Goal: Use online tool/utility: Utilize a website feature to perform a specific function

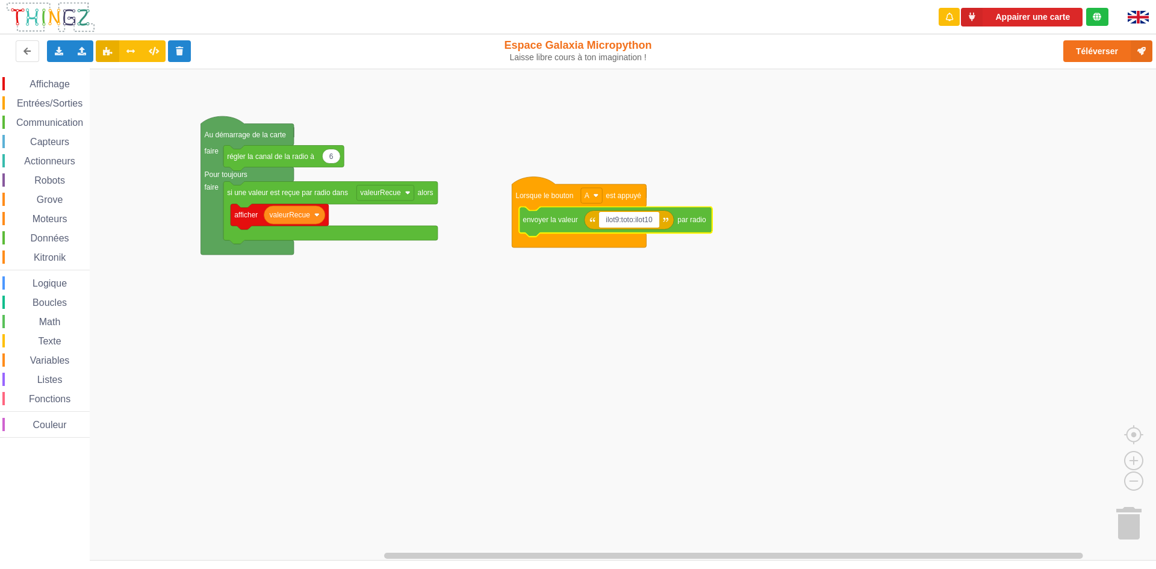
click at [617, 221] on input "ilot9:toto:ilot10" at bounding box center [629, 220] width 61 height 16
click at [634, 217] on input "ilot9:toto:ilot10" at bounding box center [629, 220] width 61 height 16
type input "ilot9:gsygsy:ilot10"
click at [618, 217] on input "ilot9:gsygsy:ilot10" at bounding box center [633, 220] width 69 height 16
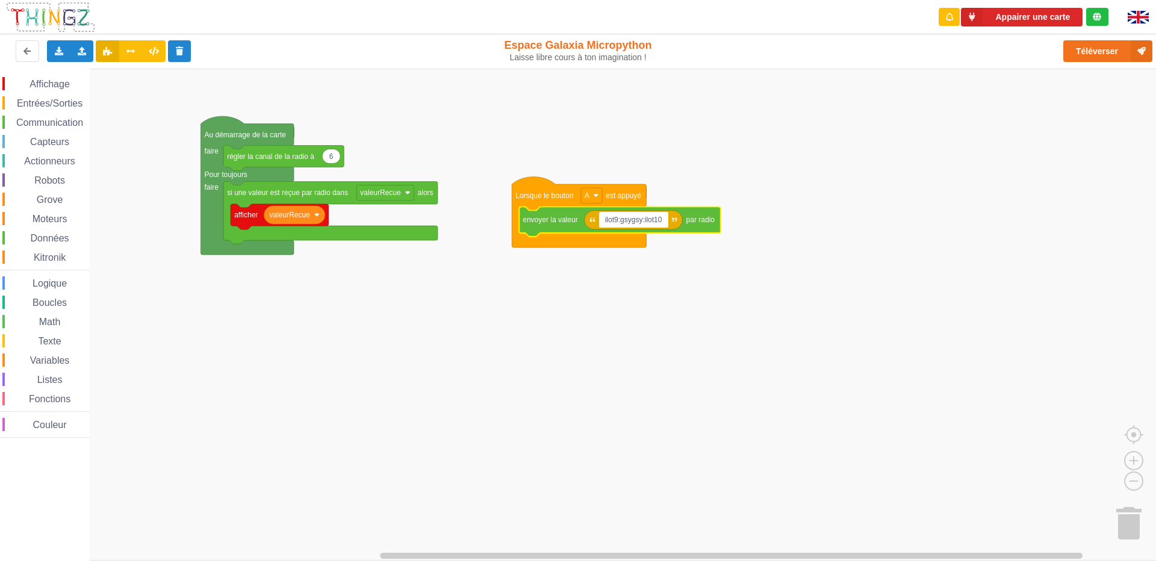
click at [696, 295] on rect "Espace de travail de Blocky" at bounding box center [582, 315] width 1165 height 492
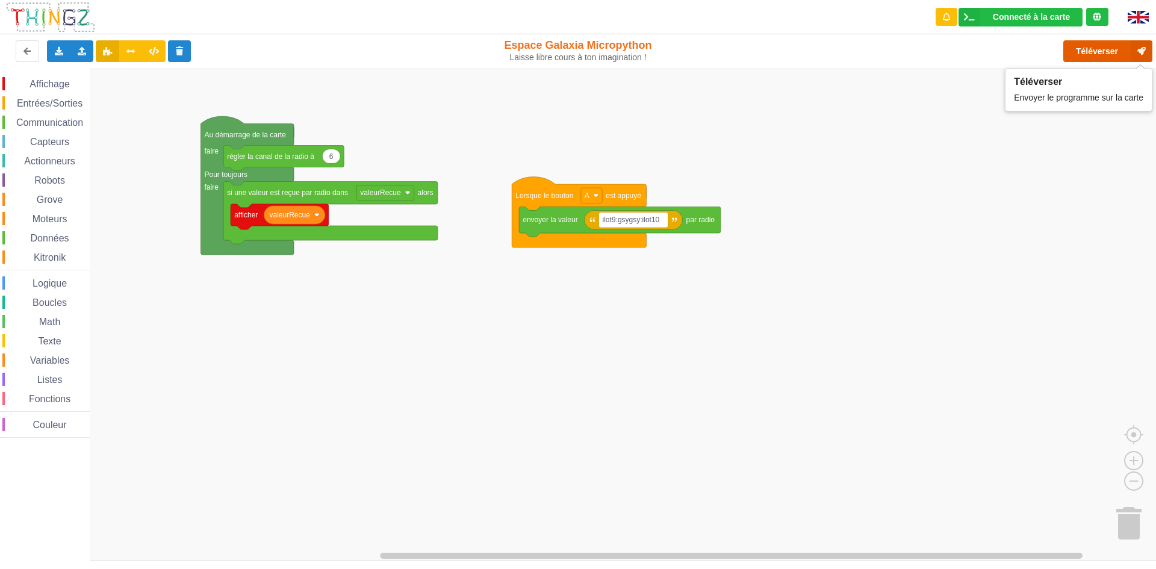
click at [1087, 48] on button "Téléverser" at bounding box center [1108, 51] width 89 height 22
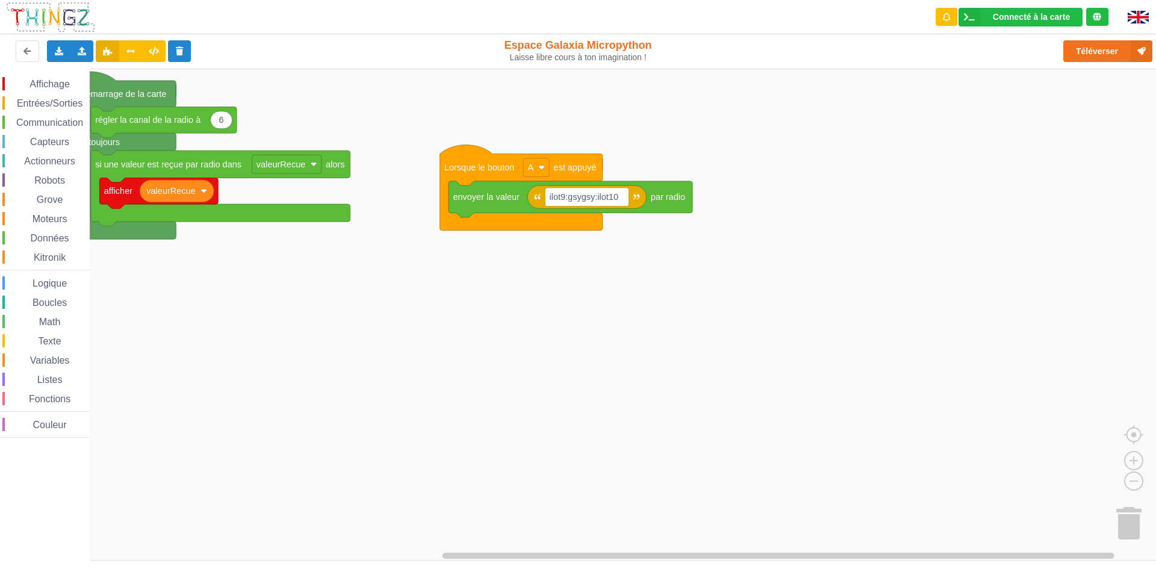
click at [391, 369] on div "Affichage Entrées/Sorties Communication Capteurs Actionneurs Robots Grove Moteu…" at bounding box center [582, 315] width 1165 height 492
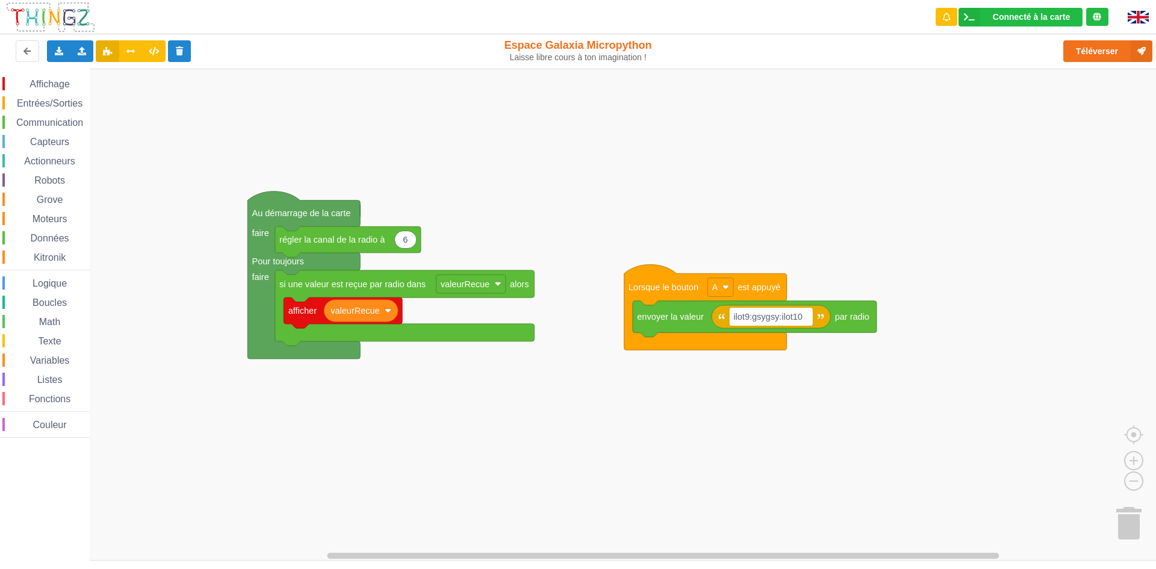
click at [597, 480] on div "Affichage Entrées/Sorties Communication Capteurs Actionneurs Robots Grove Moteu…" at bounding box center [582, 315] width 1165 height 492
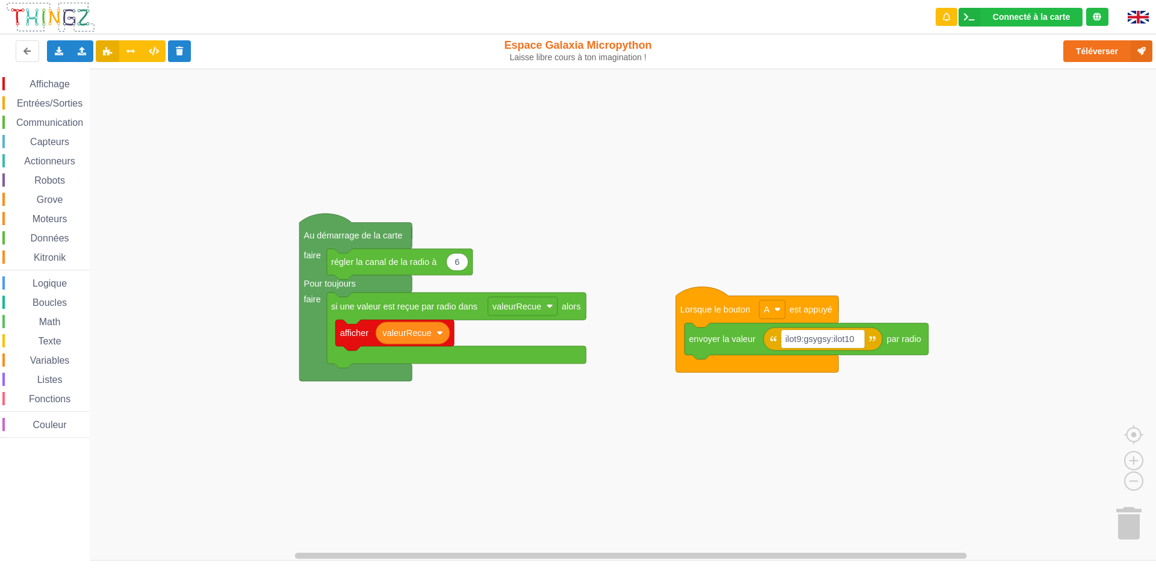
click at [734, 322] on icon "Espace de travail de Blocky" at bounding box center [757, 330] width 163 height 86
click at [746, 354] on icon "Espace de travail de Blocky" at bounding box center [807, 341] width 244 height 36
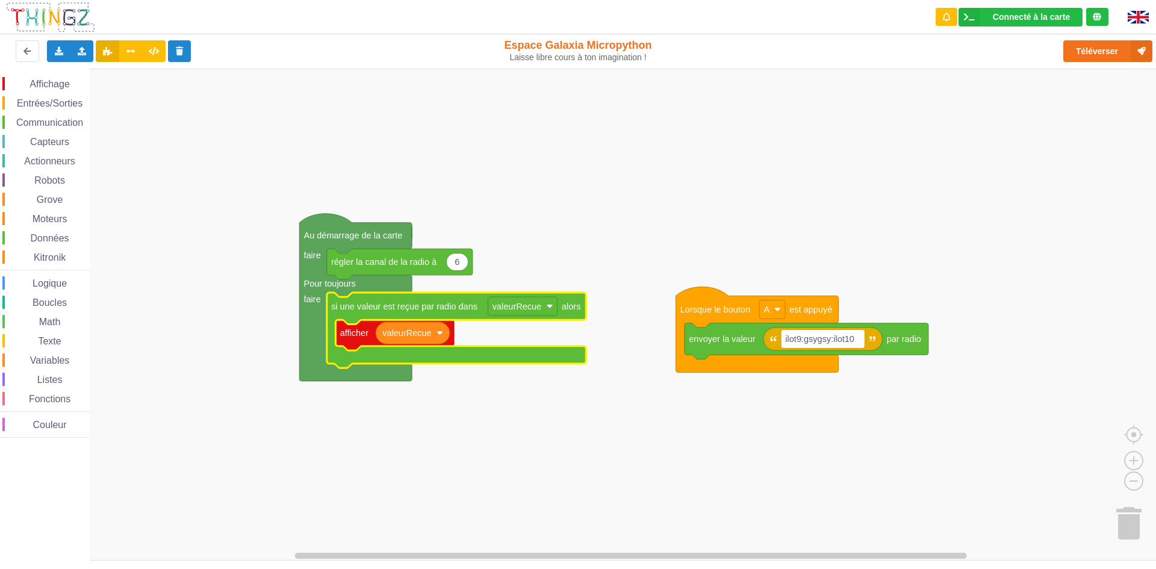
click at [332, 284] on text "Pour toujours" at bounding box center [330, 284] width 52 height 10
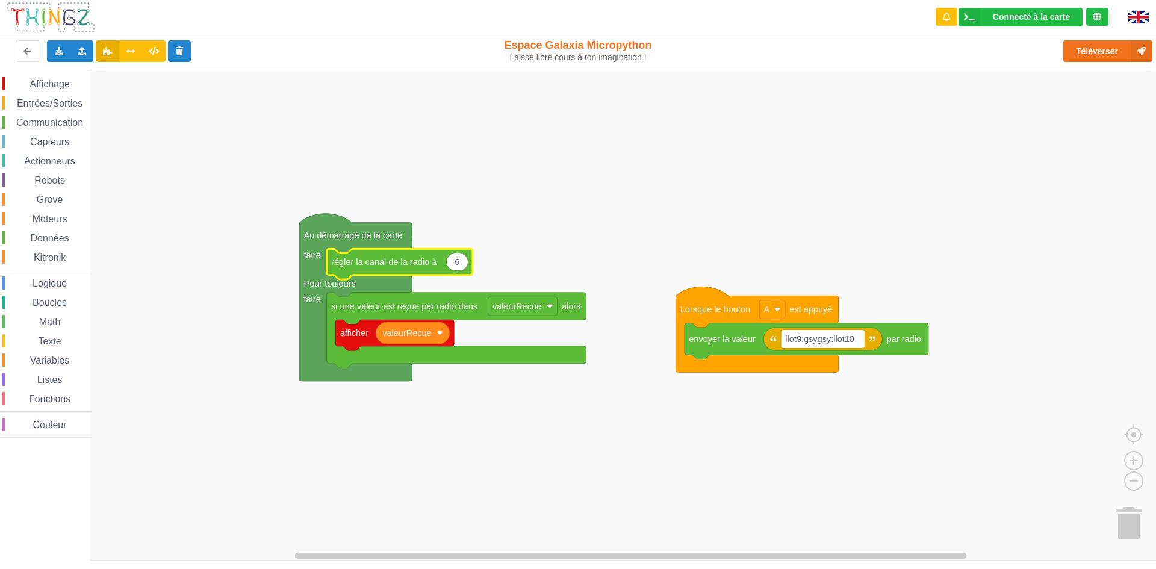
click at [697, 228] on rect "Espace de travail de Blocky" at bounding box center [582, 315] width 1165 height 492
